Goal: Information Seeking & Learning: Learn about a topic

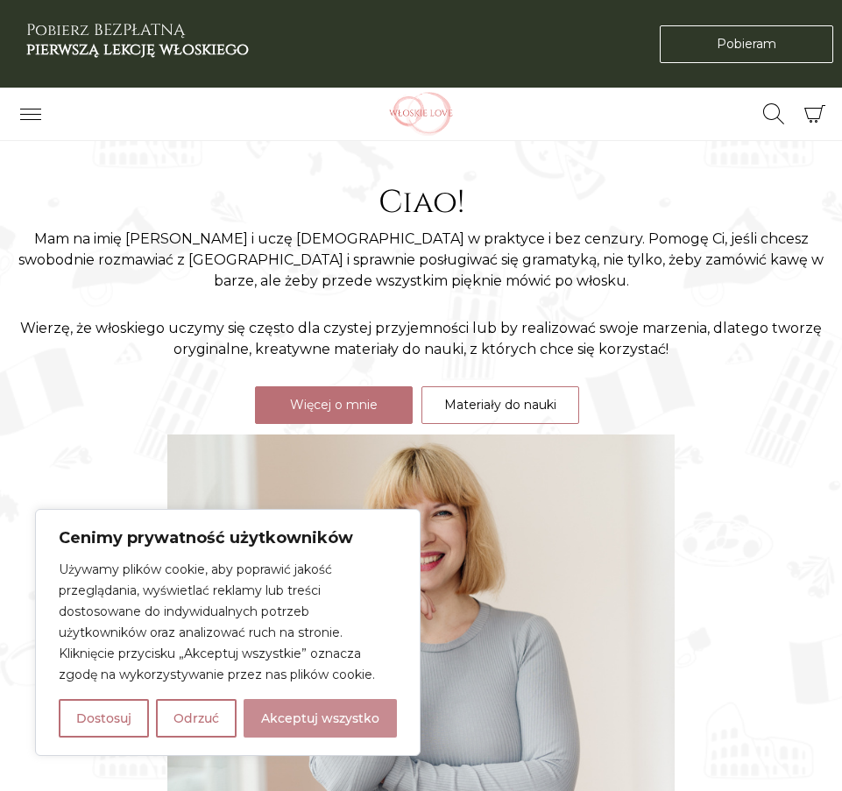
click at [353, 708] on button "Akceptuj wszystko" at bounding box center [320, 718] width 153 height 39
checkbox input "true"
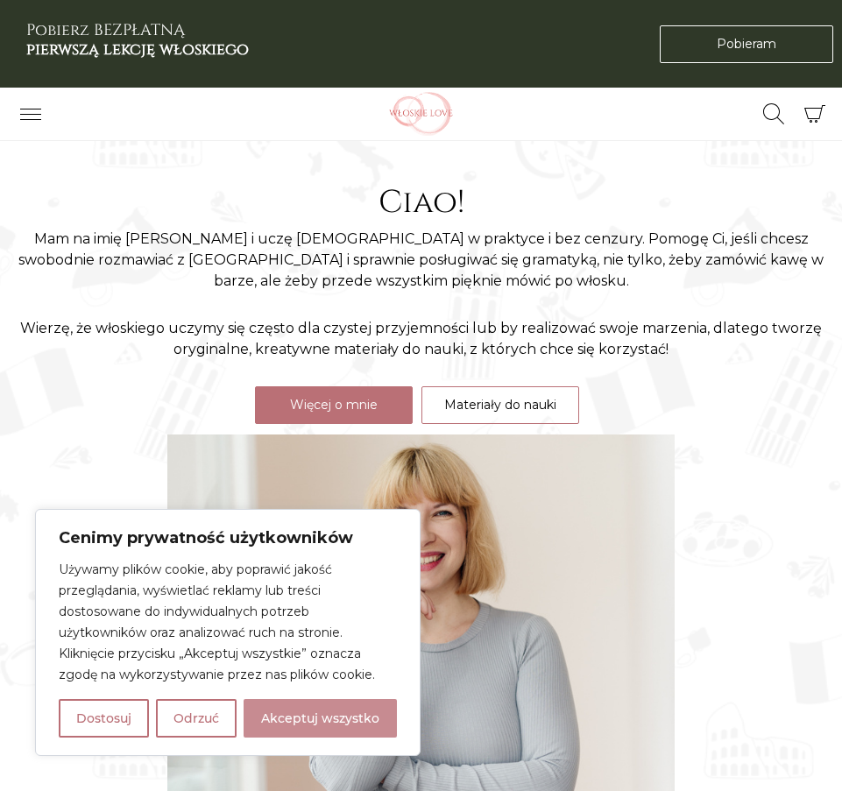
checkbox input "true"
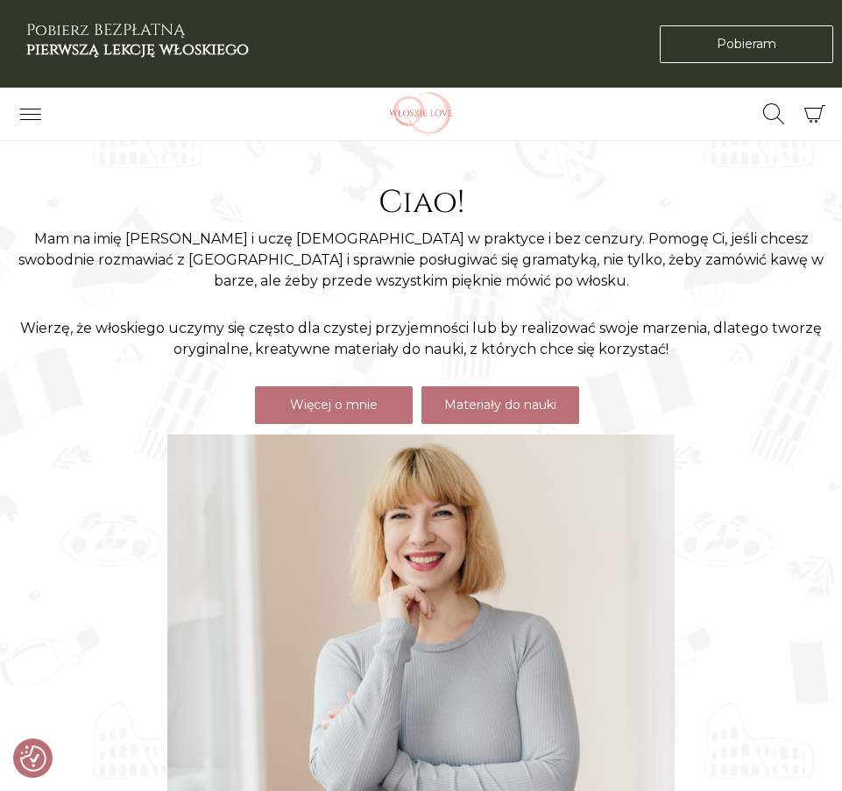
click at [526, 408] on link "Materiały do nauki" at bounding box center [500, 405] width 158 height 38
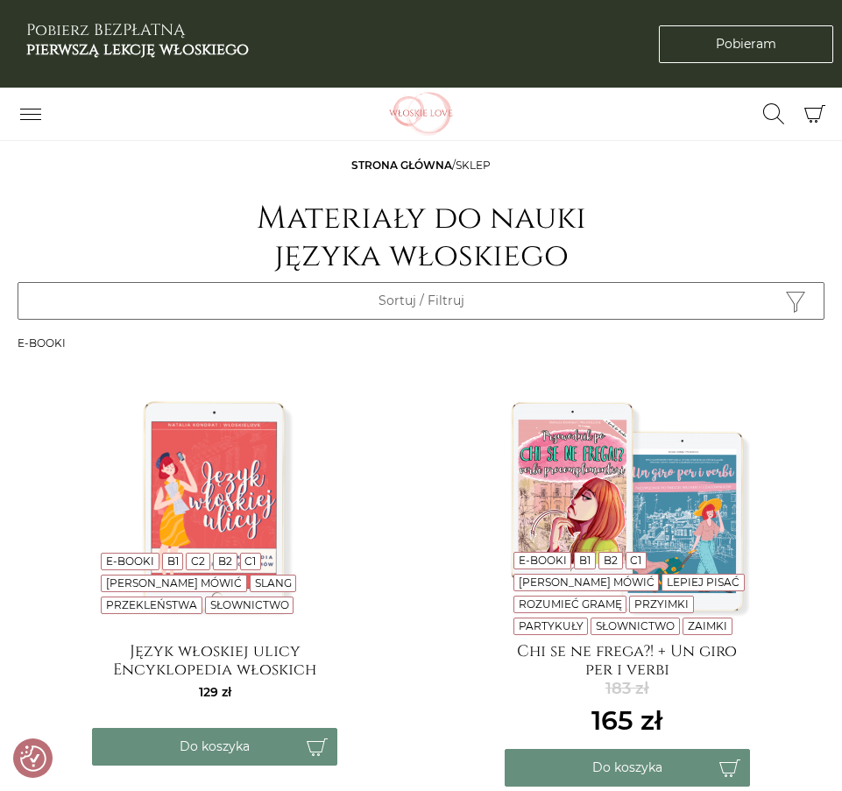
click at [22, 122] on icon "Przełącz nawigację" at bounding box center [30, 113] width 21 height 21
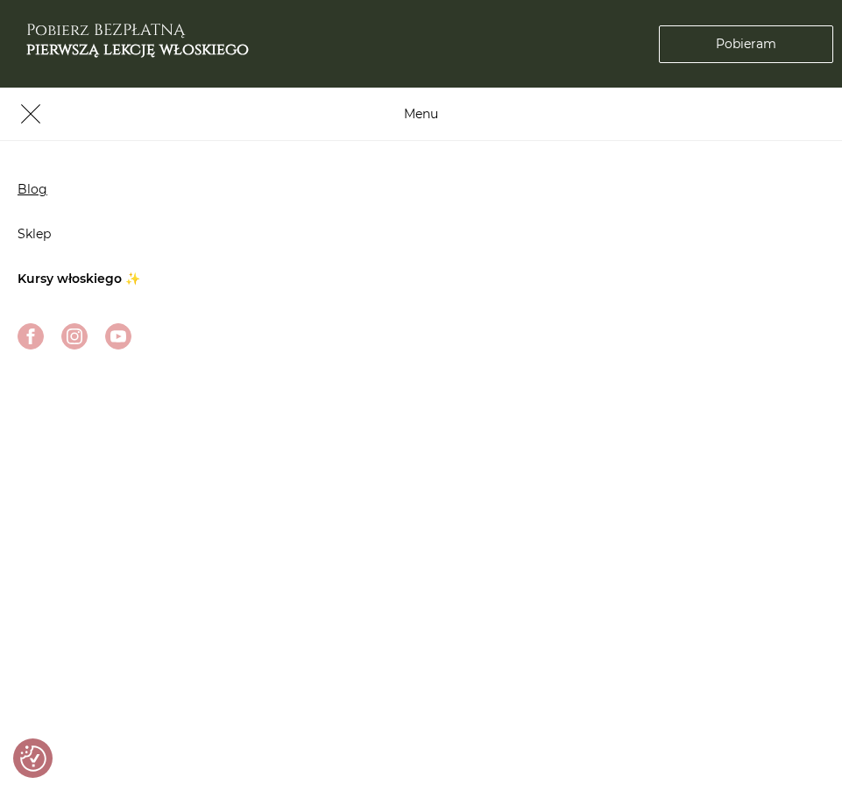
click at [40, 187] on link "Blog" at bounding box center [33, 189] width 30 height 16
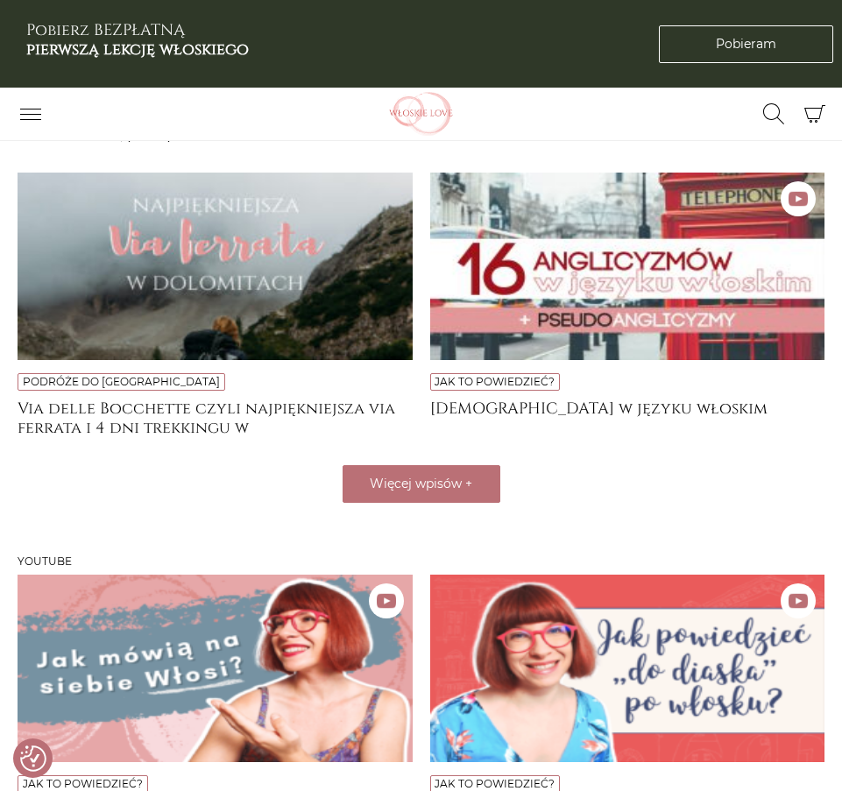
scroll to position [1015, 0]
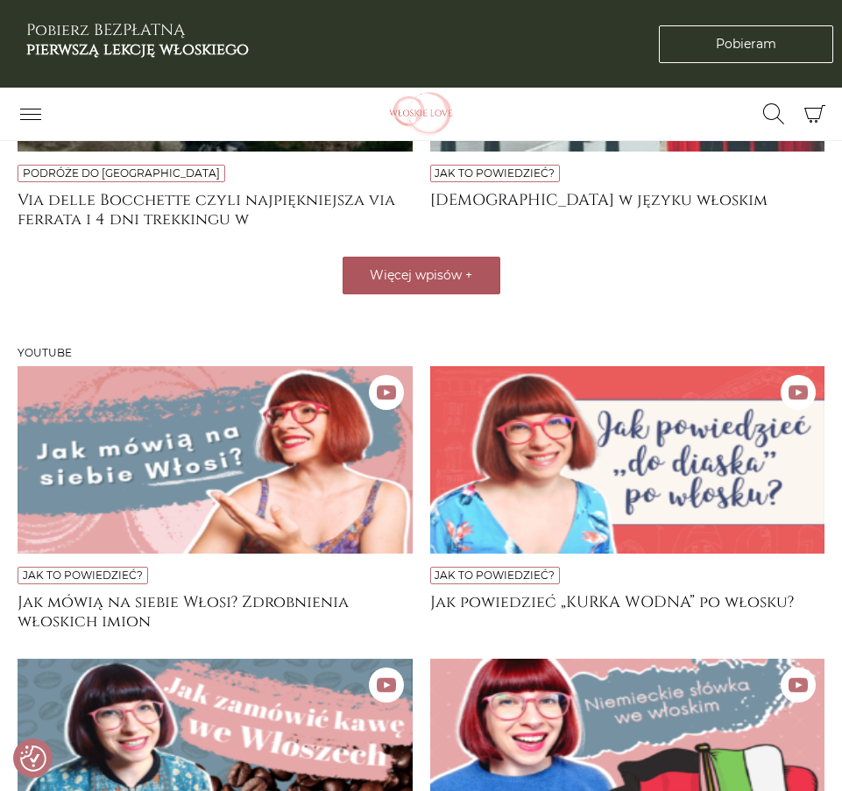
click at [436, 274] on span "Więcej wpisów" at bounding box center [416, 275] width 92 height 16
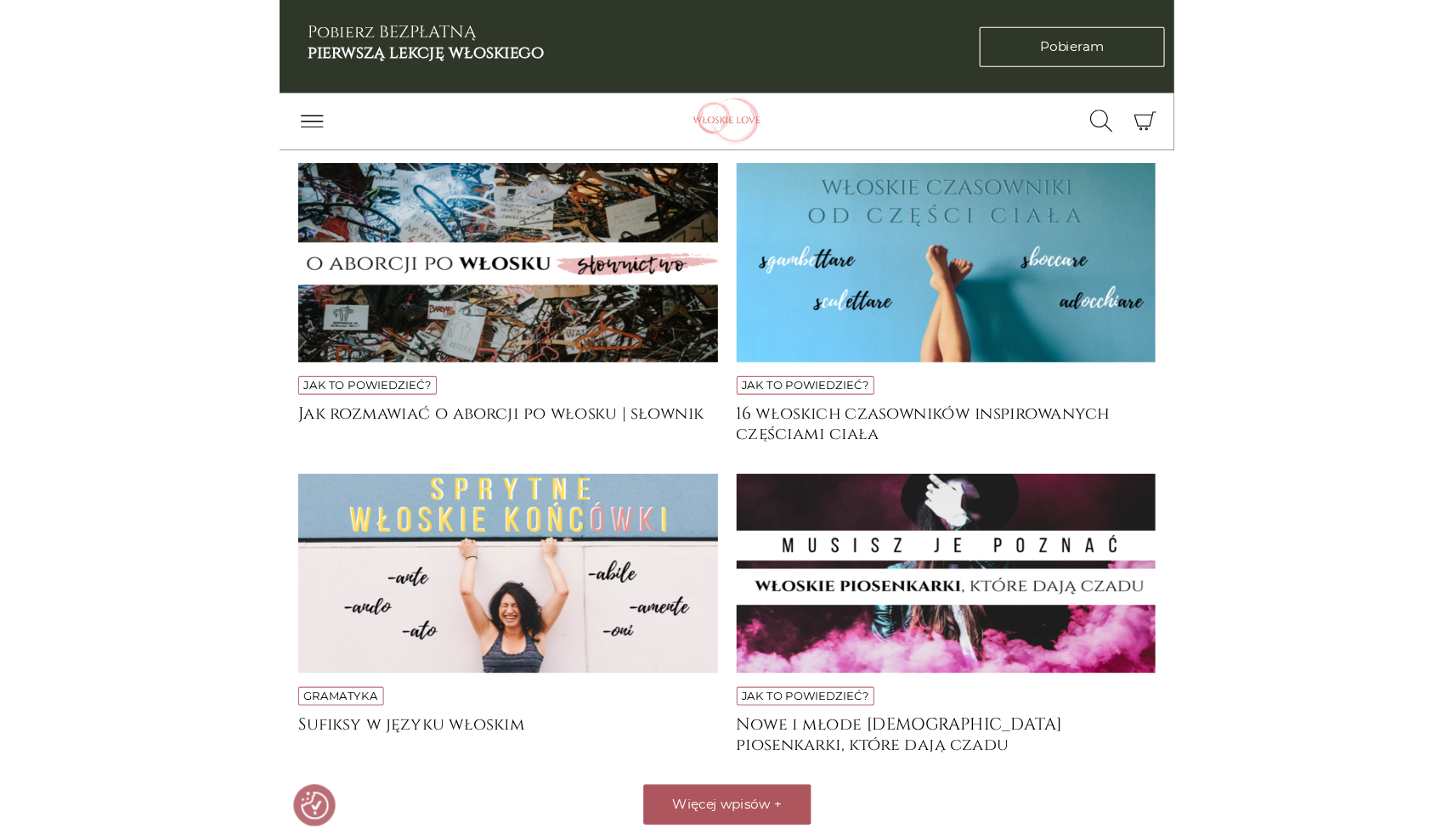
scroll to position [1368, 0]
